Goal: Information Seeking & Learning: Learn about a topic

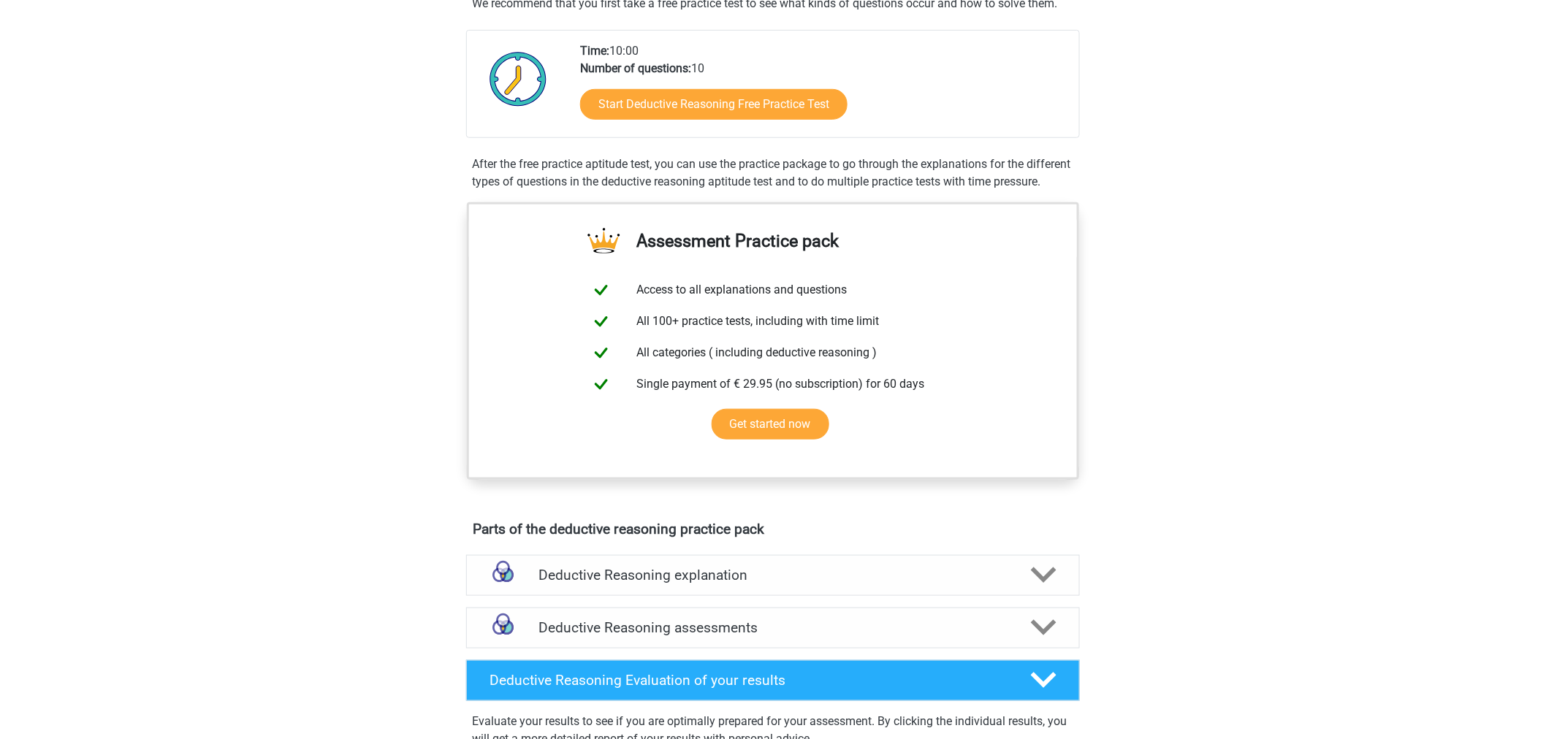
scroll to position [243, 0]
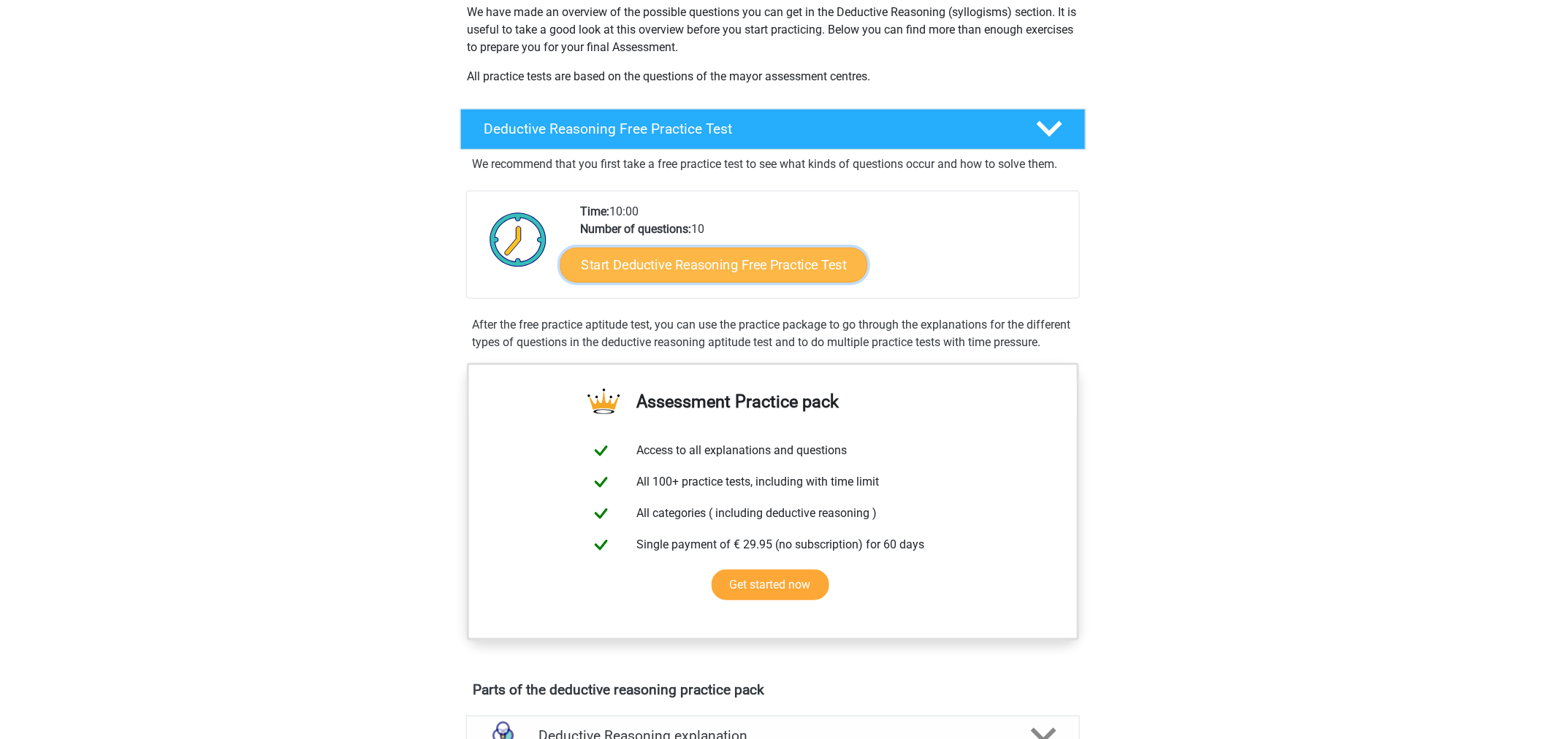
click at [801, 259] on link "Start Deductive Reasoning Free Practice Test" at bounding box center [714, 264] width 308 height 35
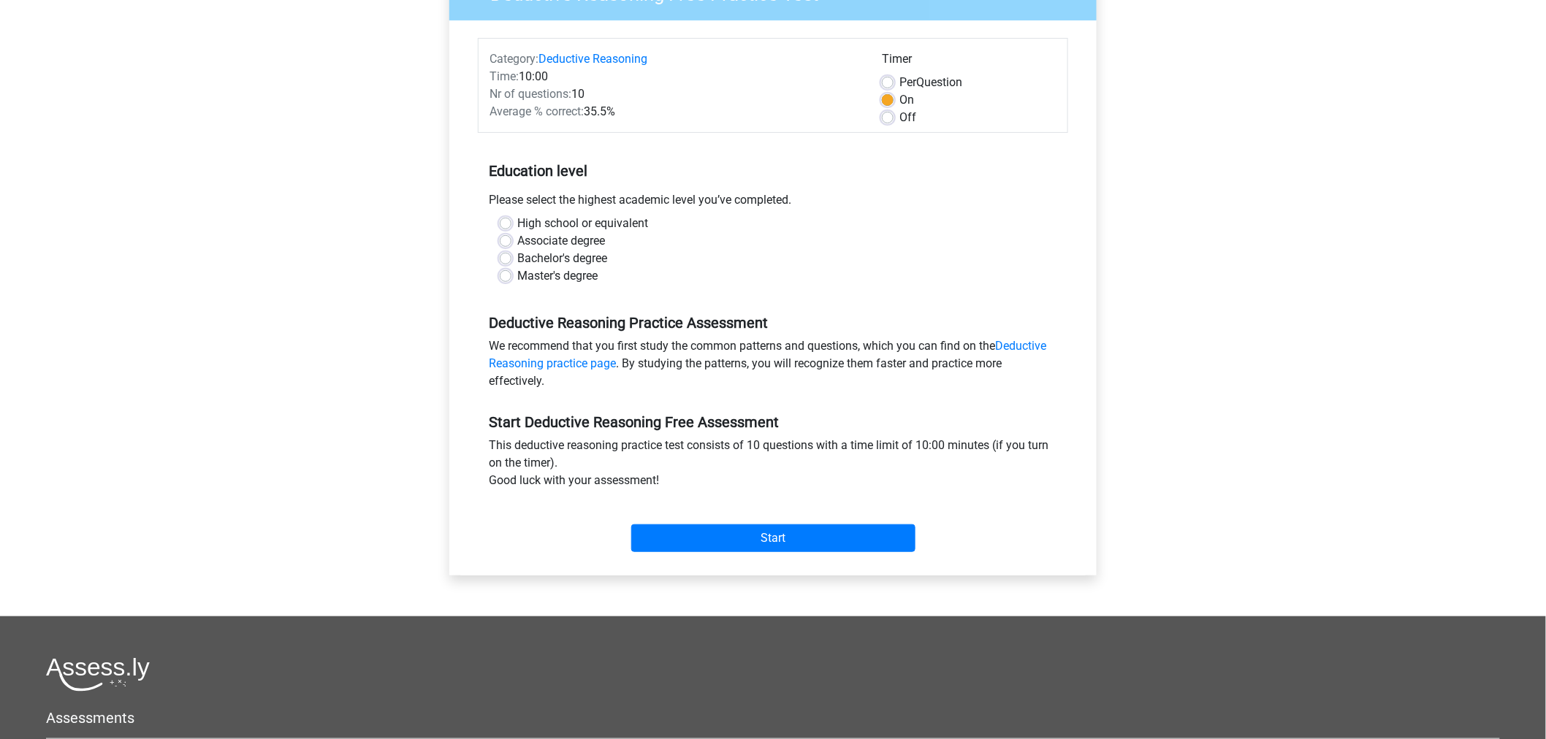
scroll to position [162, 0]
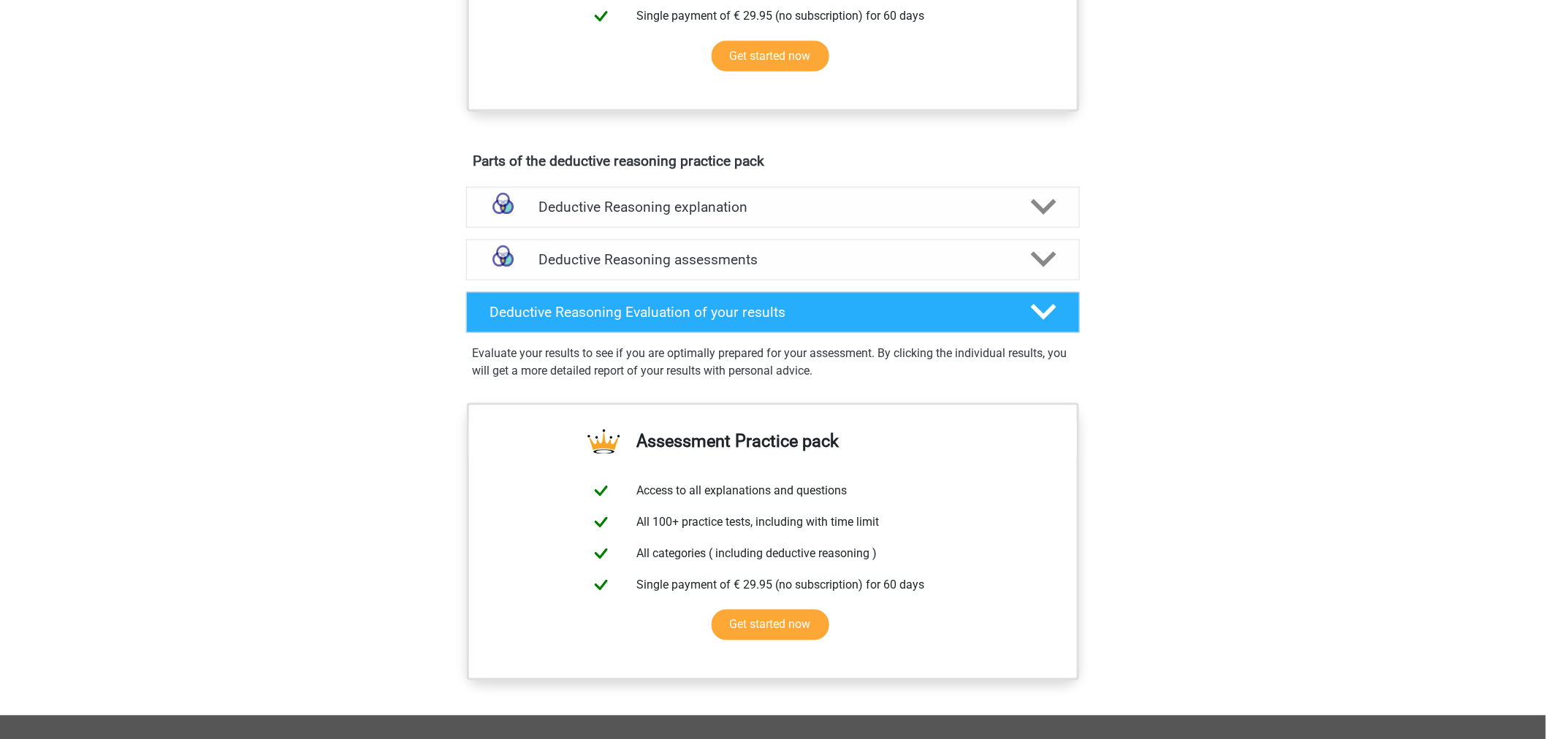
scroll to position [731, 0]
